Goal: Information Seeking & Learning: Check status

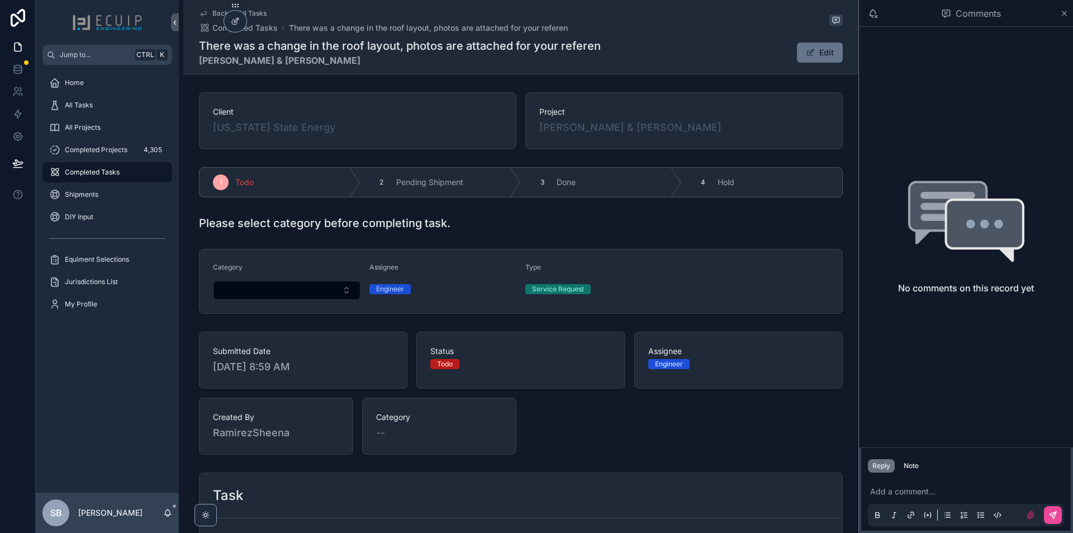
scroll to position [217, 0]
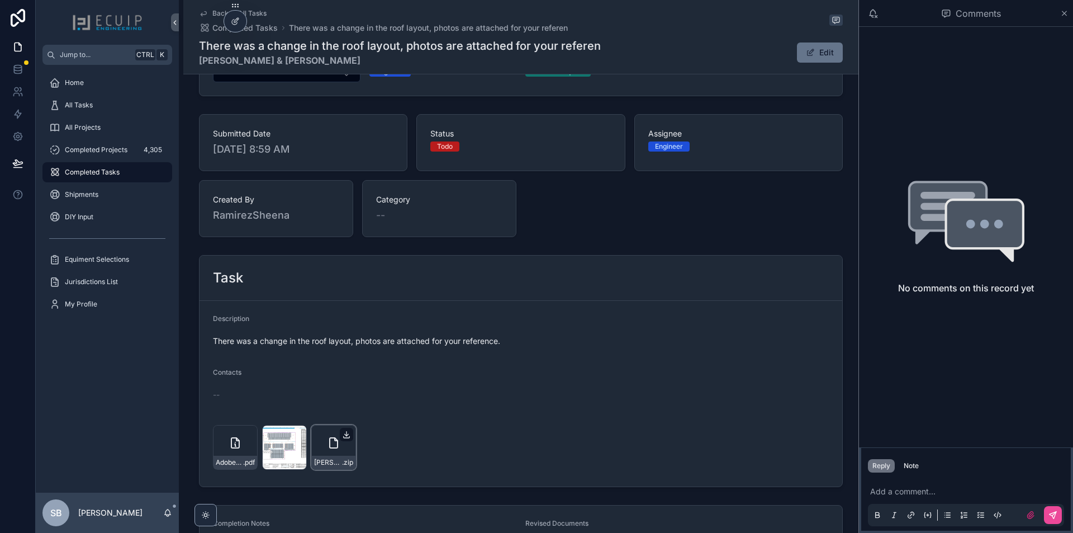
click at [347, 434] on icon "scrollable content" at bounding box center [347, 434] width 0 height 4
click at [226, 452] on div "Adobe-Scan-Aug-27,-2025 .pdf" at bounding box center [235, 447] width 45 height 45
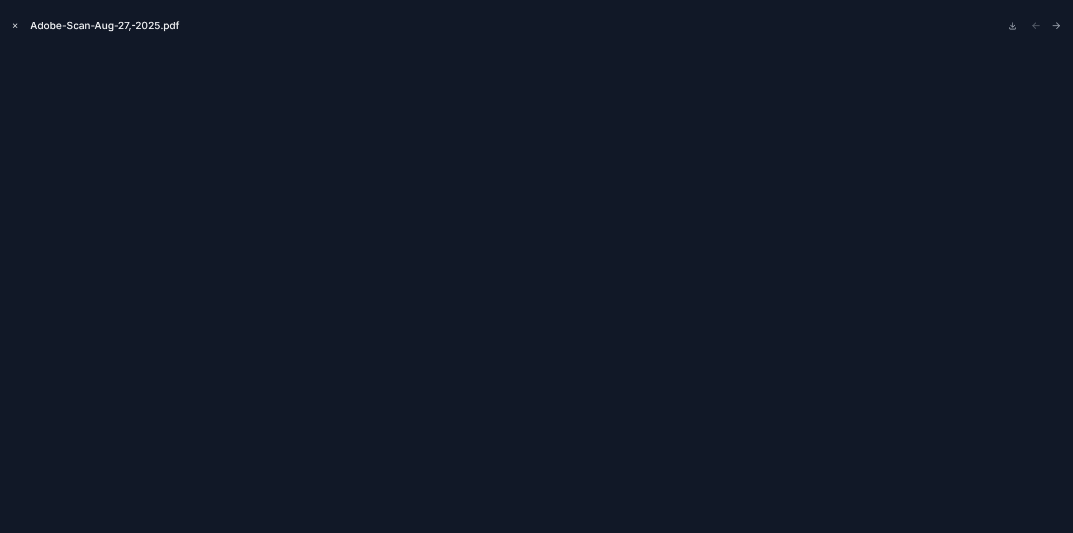
click at [16, 31] on button "Close modal" at bounding box center [15, 26] width 12 height 12
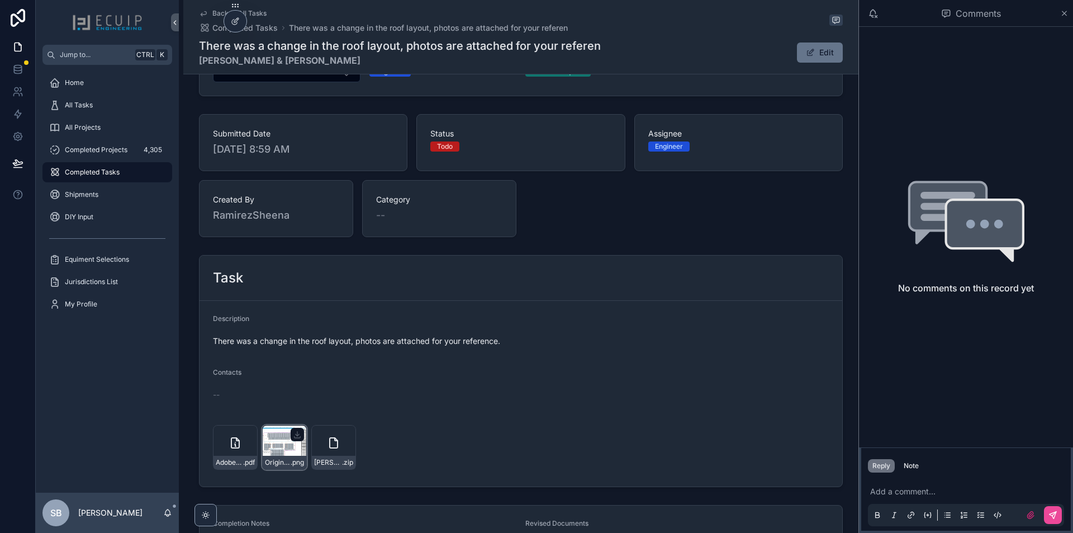
click at [268, 446] on div "Original-layout-Screenshot-2025-08-27-205815 .png" at bounding box center [284, 447] width 45 height 45
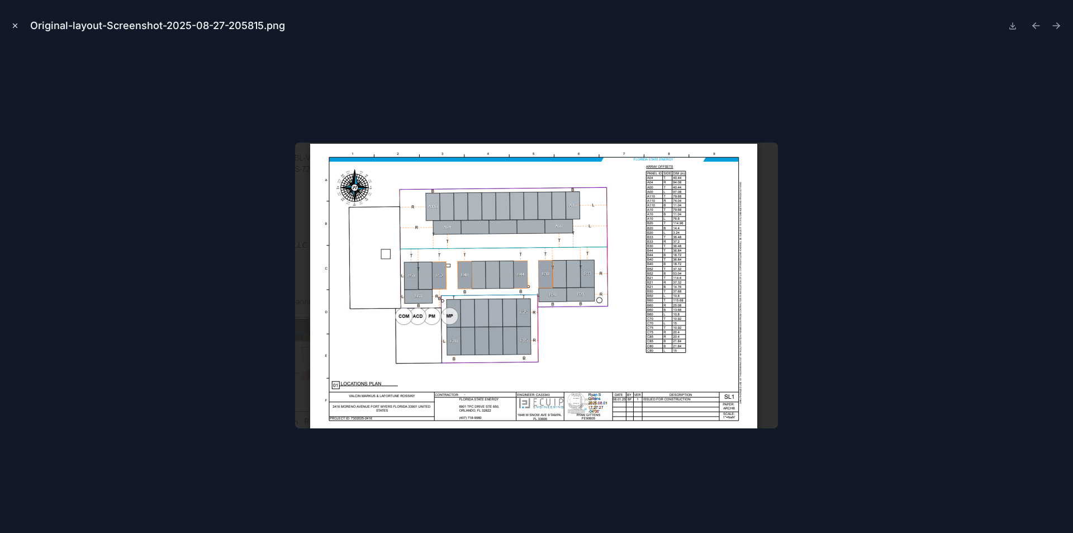
click at [15, 25] on icon "Close modal" at bounding box center [15, 26] width 8 height 8
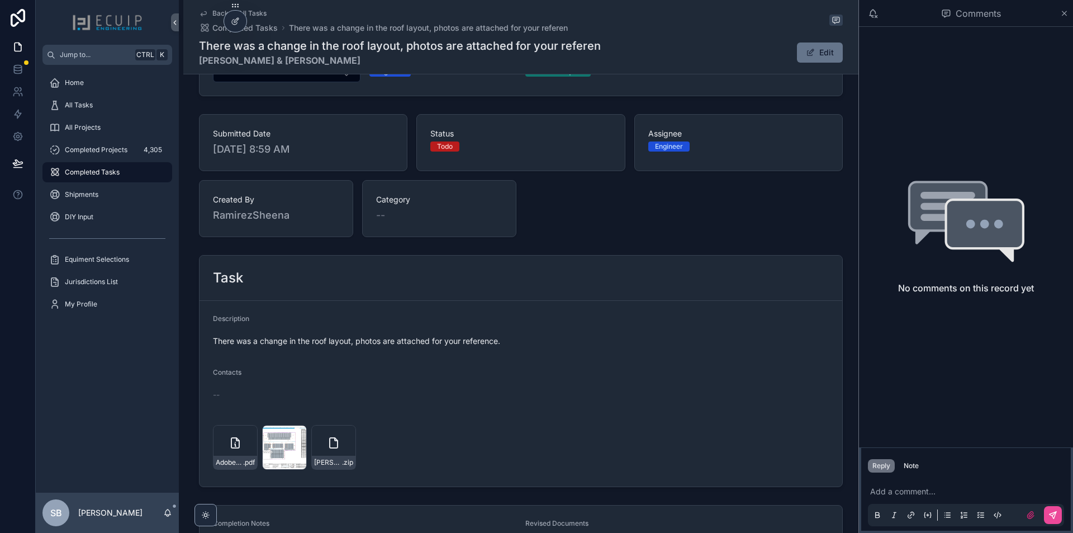
drag, startPoint x: 387, startPoint y: 60, endPoint x: 196, endPoint y: 60, distance: 191.8
click at [196, 60] on div "Back to All Tasks Completed Tasks There was a change in the roof layout, photos…" at bounding box center [520, 37] width 675 height 74
copy strong "[PERSON_NAME] & [PERSON_NAME]"
click at [245, 438] on icon "scrollable content" at bounding box center [248, 437] width 6 height 2
click at [591, 244] on div "Client [US_STATE] State Energy Project [PERSON_NAME] & [PERSON_NAME] 1 Todo 2 P…" at bounding box center [520, 221] width 675 height 703
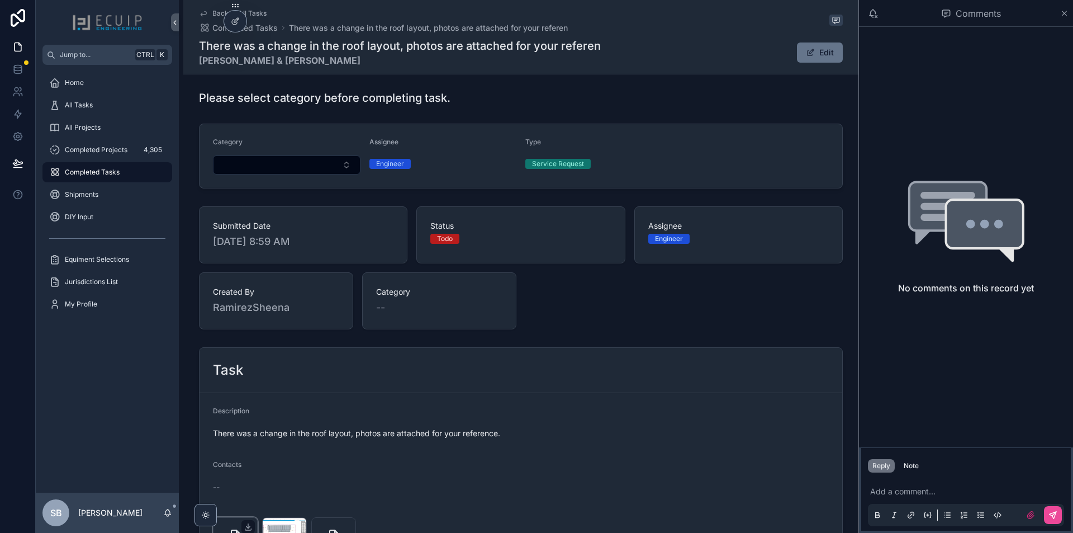
scroll to position [106, 0]
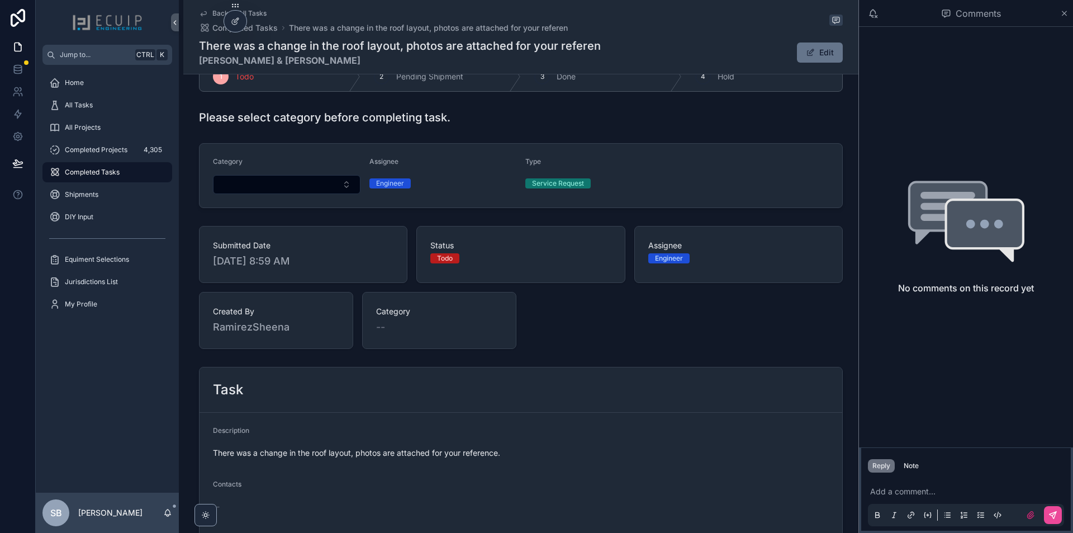
drag, startPoint x: 363, startPoint y: 59, endPoint x: 197, endPoint y: 74, distance: 166.2
click at [197, 74] on div "Back to All Tasks Completed Tasks There was a change in the roof layout, photos…" at bounding box center [520, 37] width 675 height 74
copy strong "[PERSON_NAME] & [PERSON_NAME]"
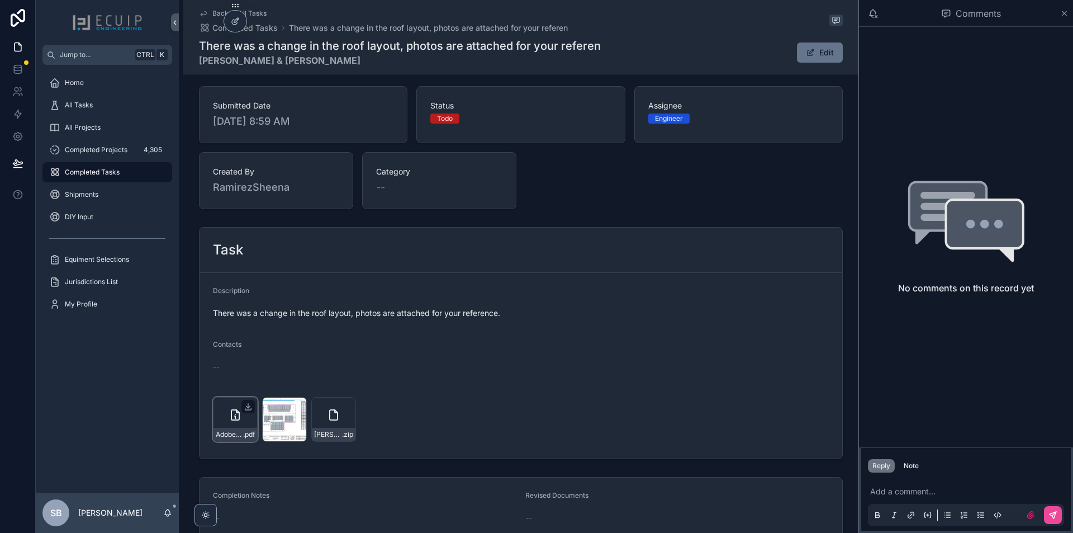
scroll to position [273, 0]
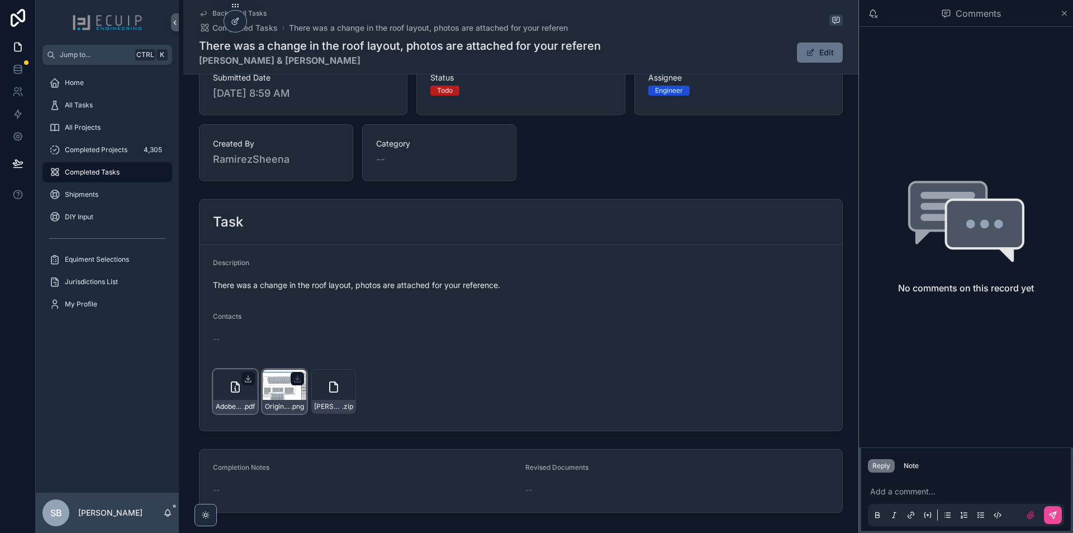
click at [271, 389] on div "Original-layout-Screenshot-2025-08-27-205815 .png" at bounding box center [284, 391] width 45 height 45
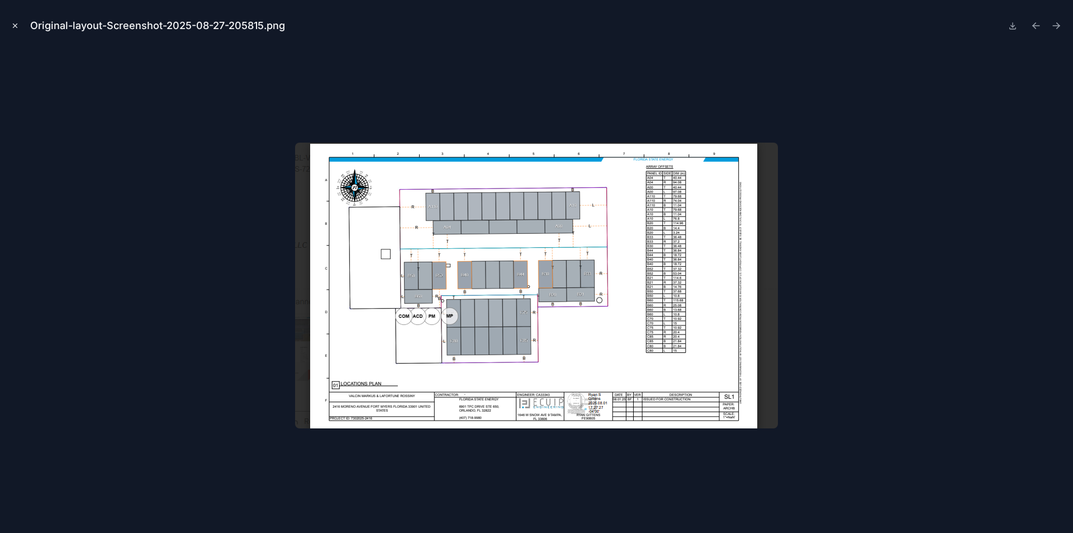
click at [11, 28] on button "Close modal" at bounding box center [15, 26] width 12 height 12
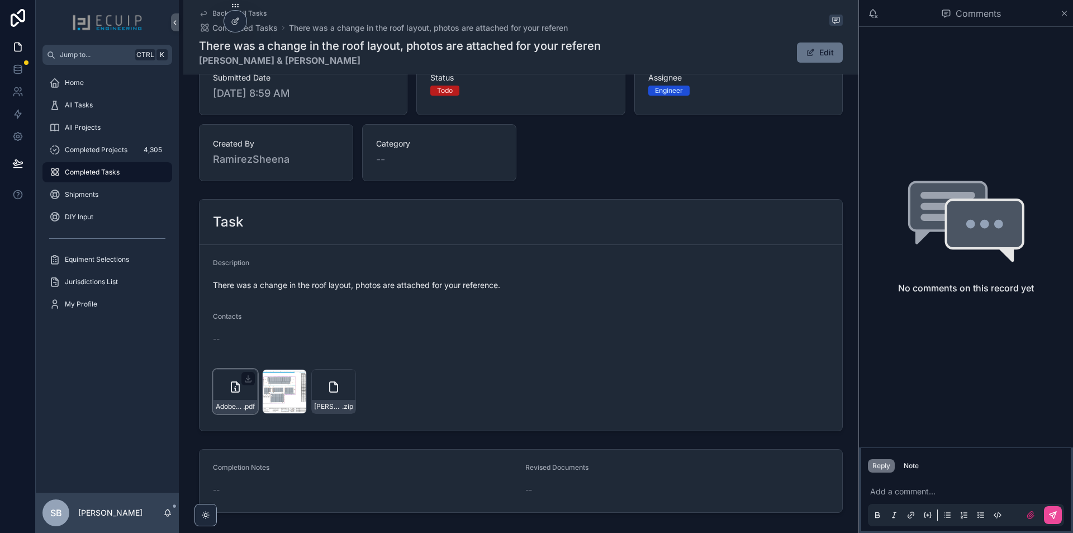
click at [229, 400] on div "Adobe-Scan-Aug-27,-2025 .pdf" at bounding box center [236, 406] width 44 height 13
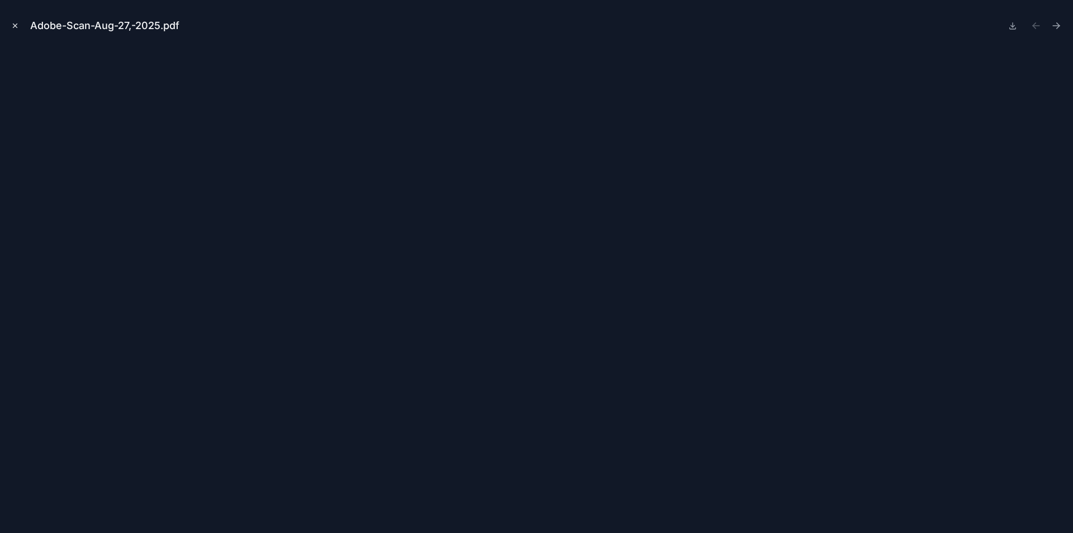
click at [13, 28] on icon "Close modal" at bounding box center [15, 26] width 8 height 8
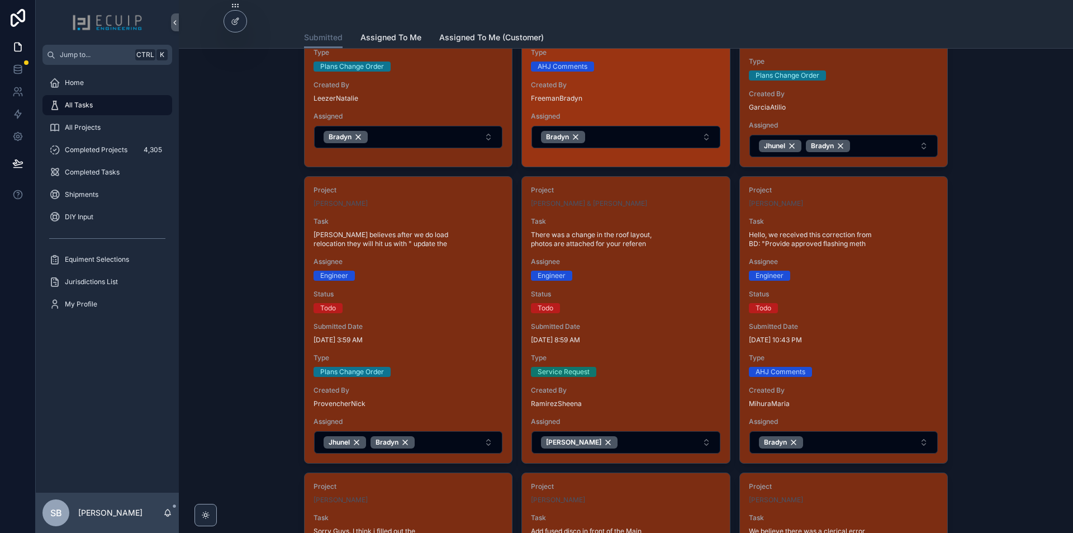
scroll to position [615, 0]
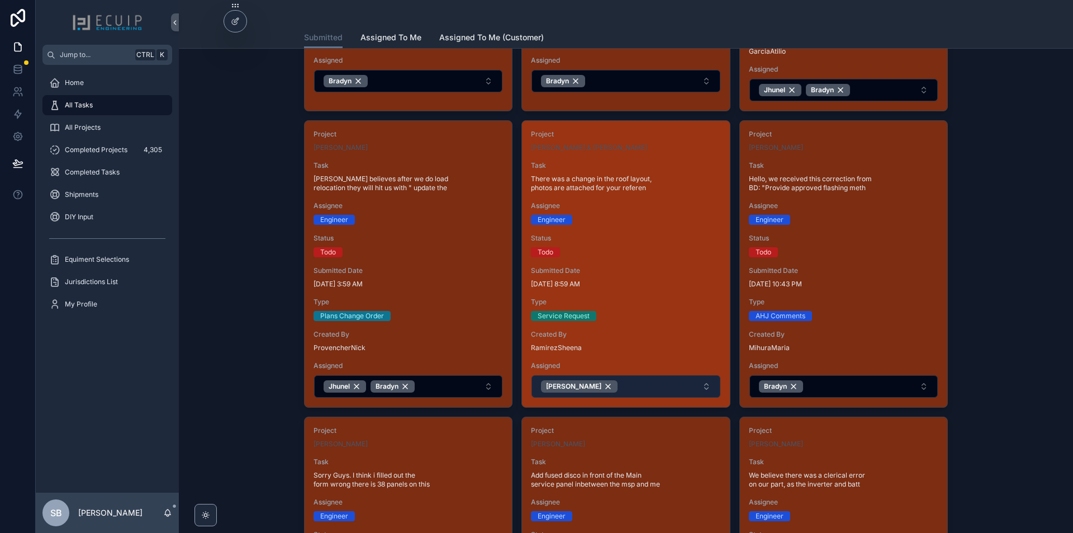
click at [660, 386] on button "[PERSON_NAME]" at bounding box center [626, 386] width 188 height 22
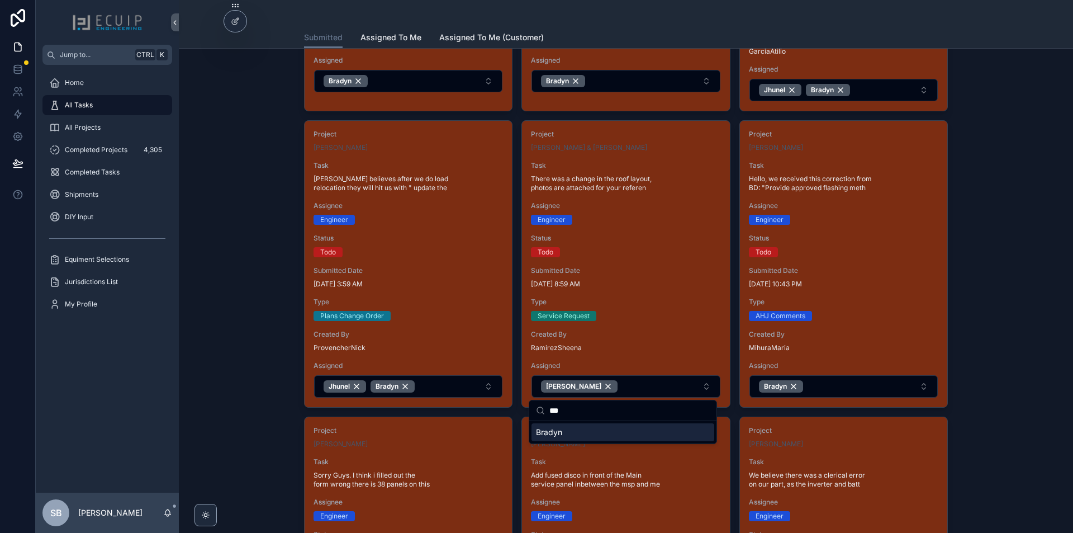
type input "***"
click at [594, 436] on div "Suggestions" at bounding box center [622, 439] width 187 height 36
click at [594, 436] on div "Bradyn" at bounding box center [623, 432] width 183 height 18
